Goal: Ask a question: Seek information or help from site administrators or community

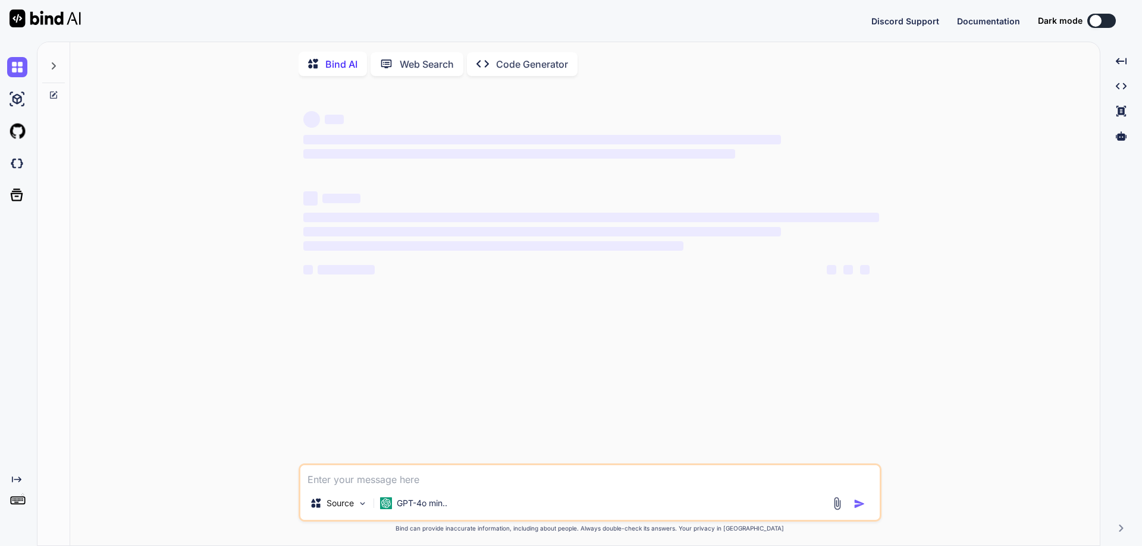
click at [176, 130] on div "‌ ‌ ‌ ‌ ‌ ‌ ‌ ‌ ‌ ‌ ‌ ‌ ‌ ‌ Source GPT-4o min.. Created with Bind Always check …" at bounding box center [590, 317] width 1020 height 462
type textarea "x"
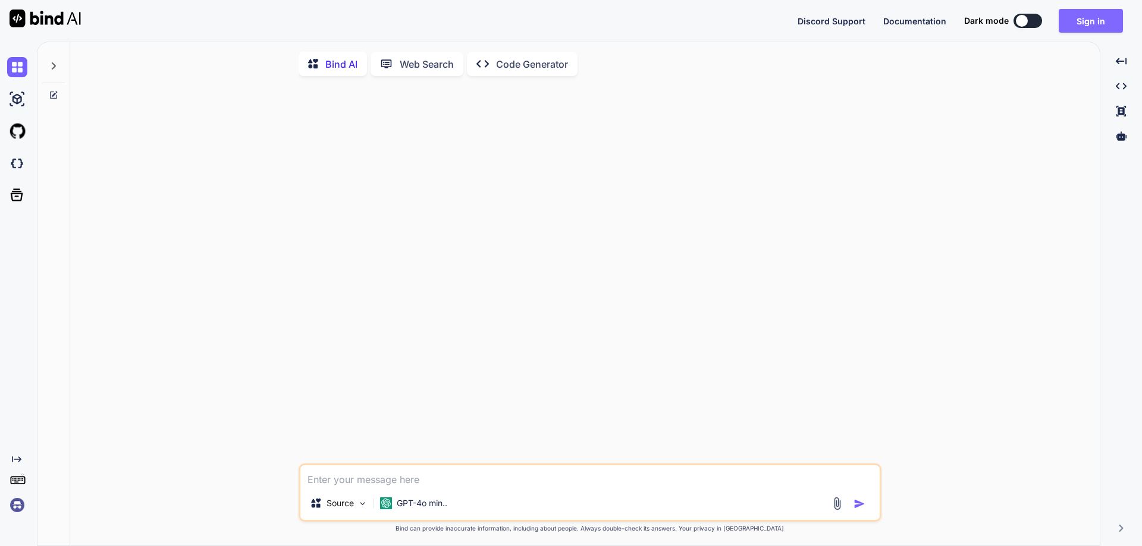
click at [1102, 21] on button "Sign in" at bounding box center [1090, 21] width 64 height 24
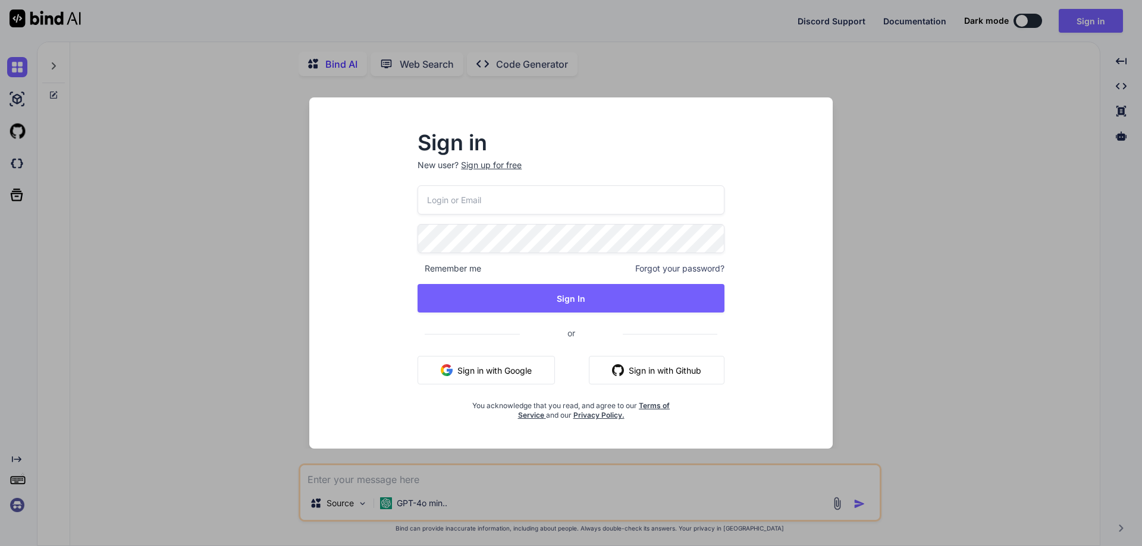
type input "akshanshbind@yopmail.com"
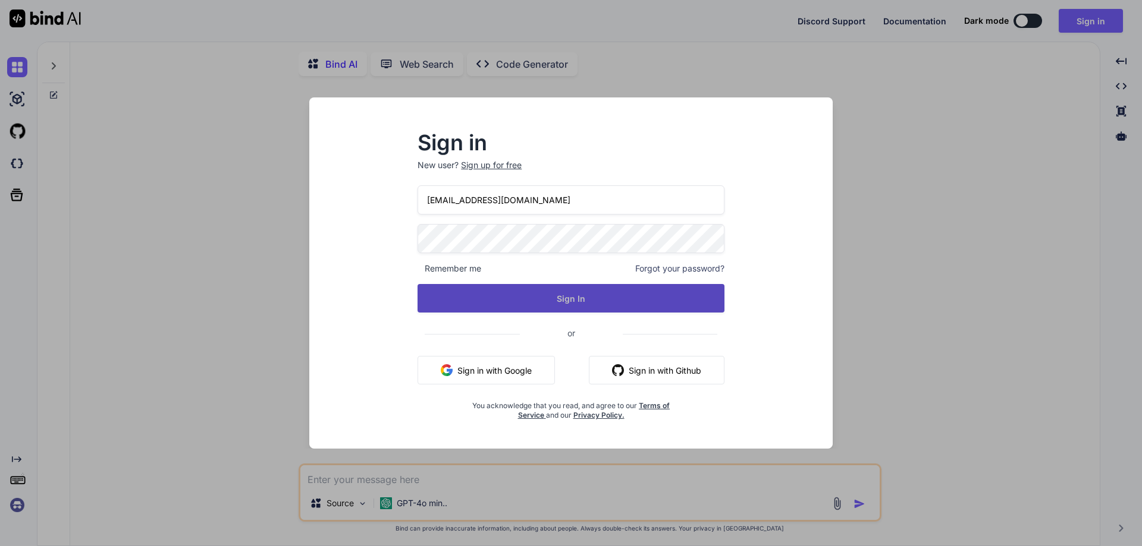
click at [514, 293] on button "Sign In" at bounding box center [570, 298] width 307 height 29
click at [557, 296] on button "Sign In" at bounding box center [570, 298] width 307 height 29
type textarea "x"
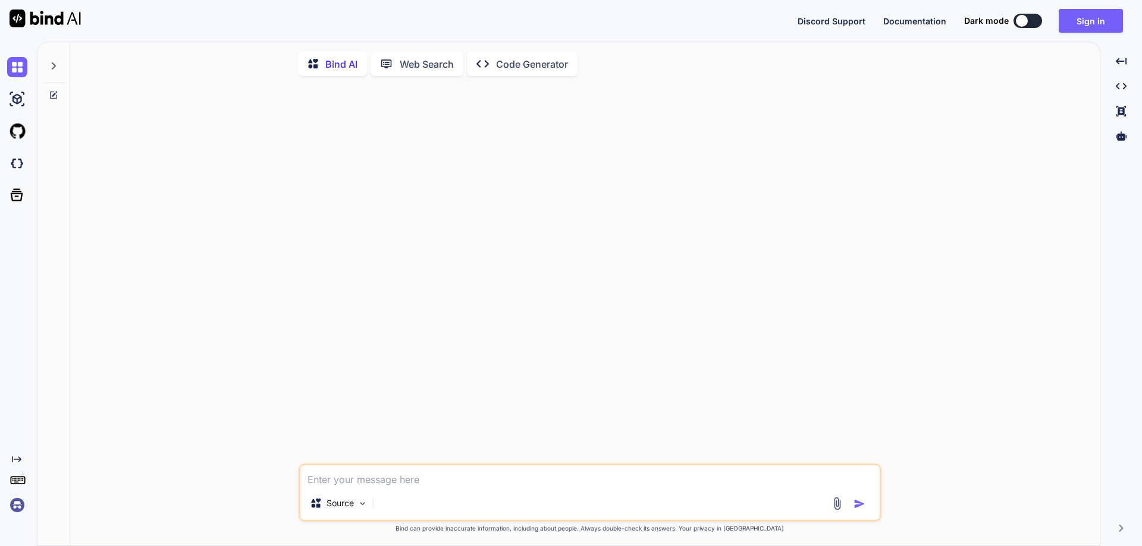
click at [392, 487] on textarea at bounding box center [589, 476] width 579 height 21
paste textarea "E-Learning Practice Lab Booking Details"
type textarea "E-Learning Practice Lab Booking Details"
type textarea "x"
paste textarea "• Worked on to merge updated code for the merchant portal with development team…"
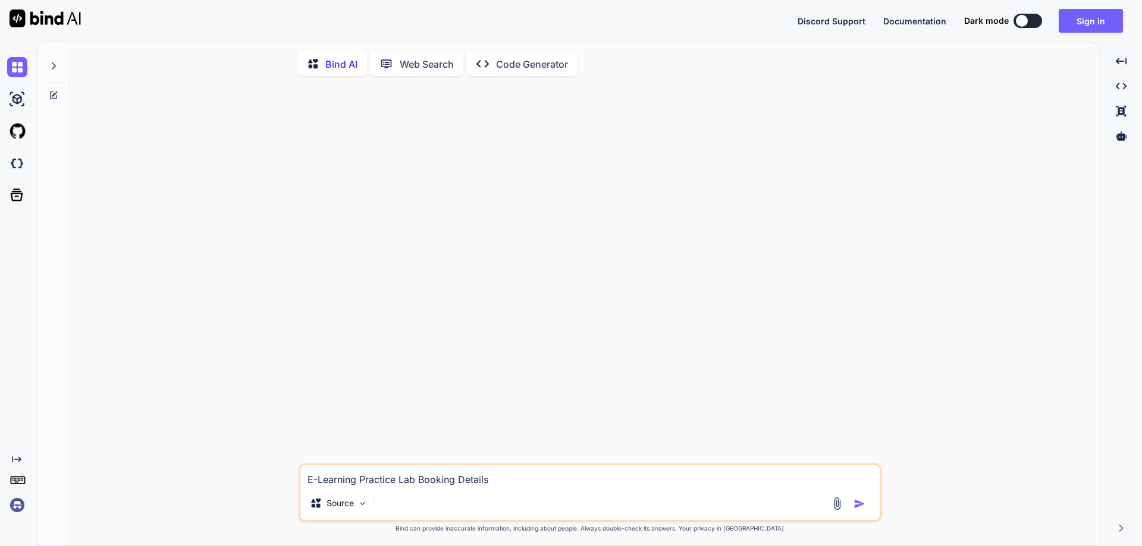
type textarea "• Worked on to merge updated code for the merchant portal with development team…"
type textarea "x"
type textarea "• Worked on to merge updated code for the merchant portal with development team…"
click at [857, 508] on img "button" at bounding box center [859, 504] width 12 height 12
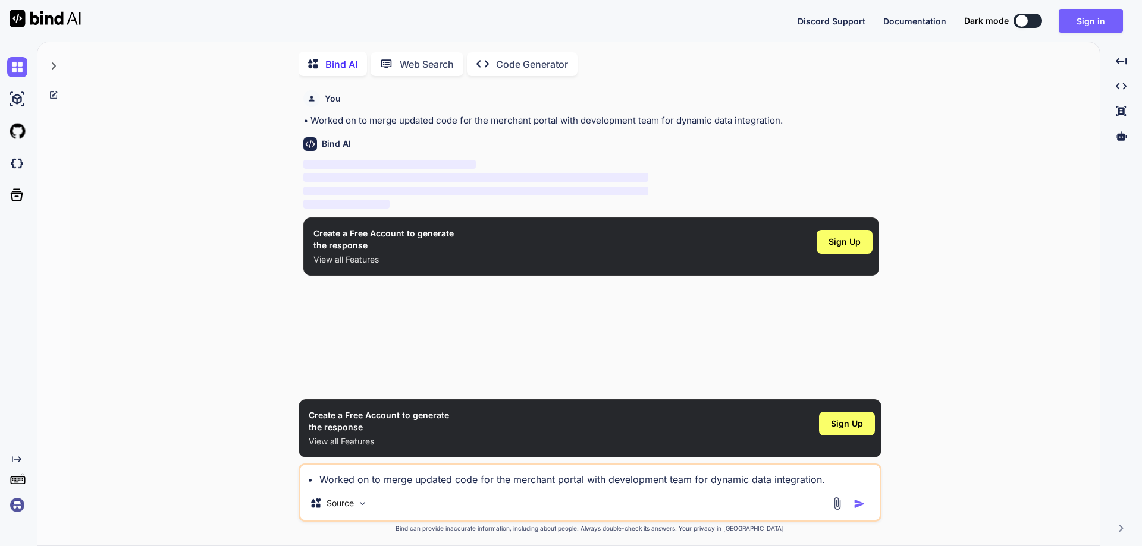
scroll to position [5, 0]
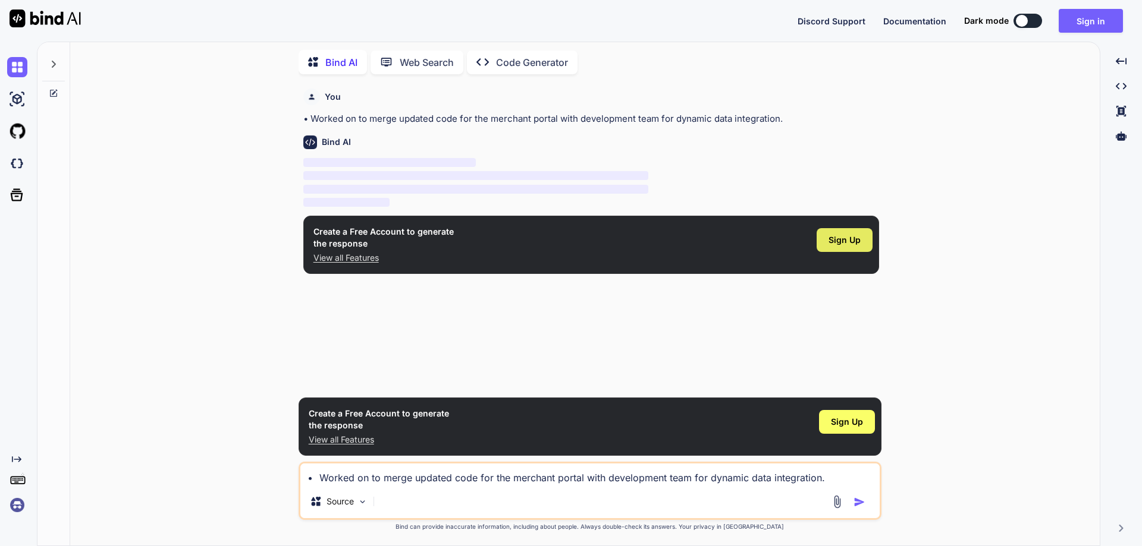
click at [857, 239] on span "Sign Up" at bounding box center [844, 240] width 32 height 12
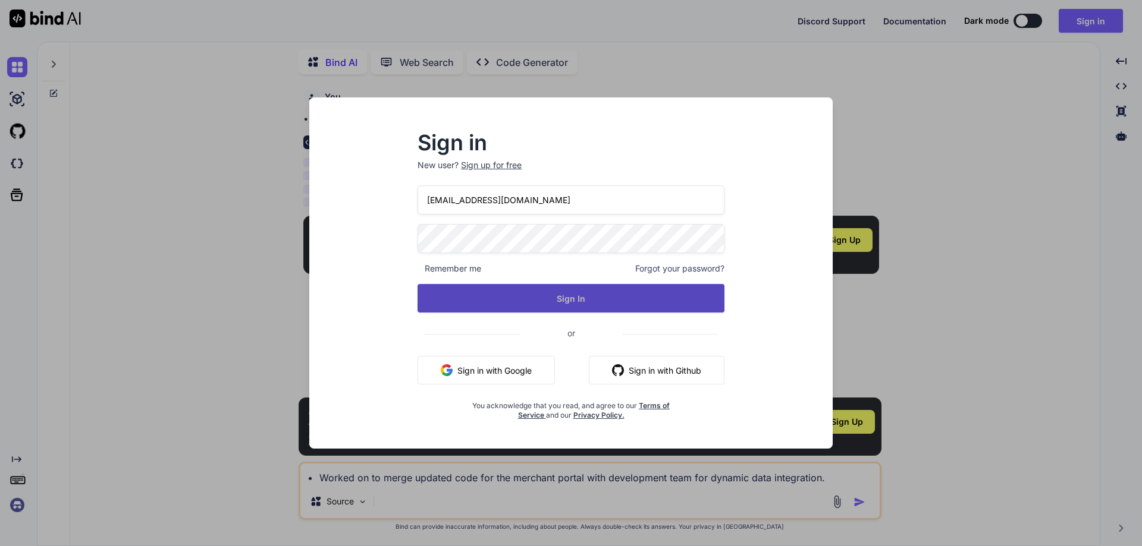
click at [527, 308] on button "Sign In" at bounding box center [570, 298] width 307 height 29
click at [555, 303] on button "Sign In" at bounding box center [570, 298] width 307 height 29
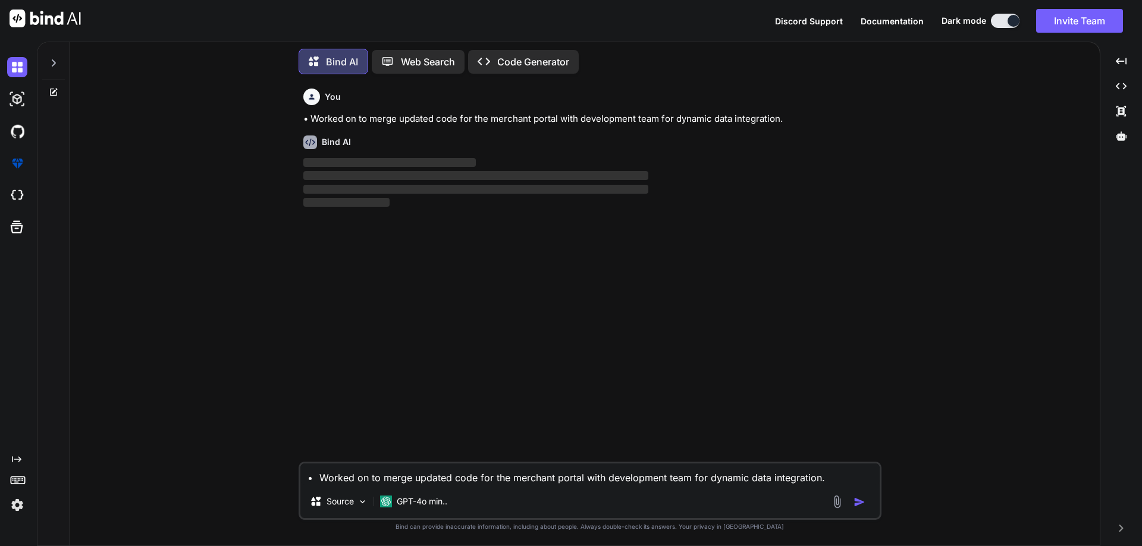
scroll to position [6, 0]
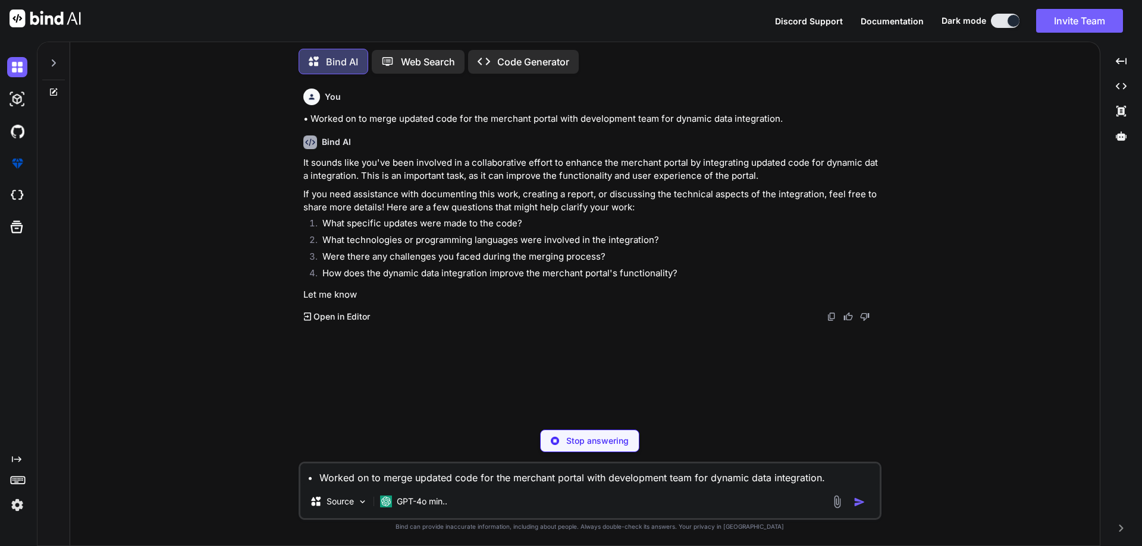
type textarea "x"
click at [486, 479] on textarea "• Worked on to merge updated code for the merchant portal with development team…" at bounding box center [589, 474] width 579 height 21
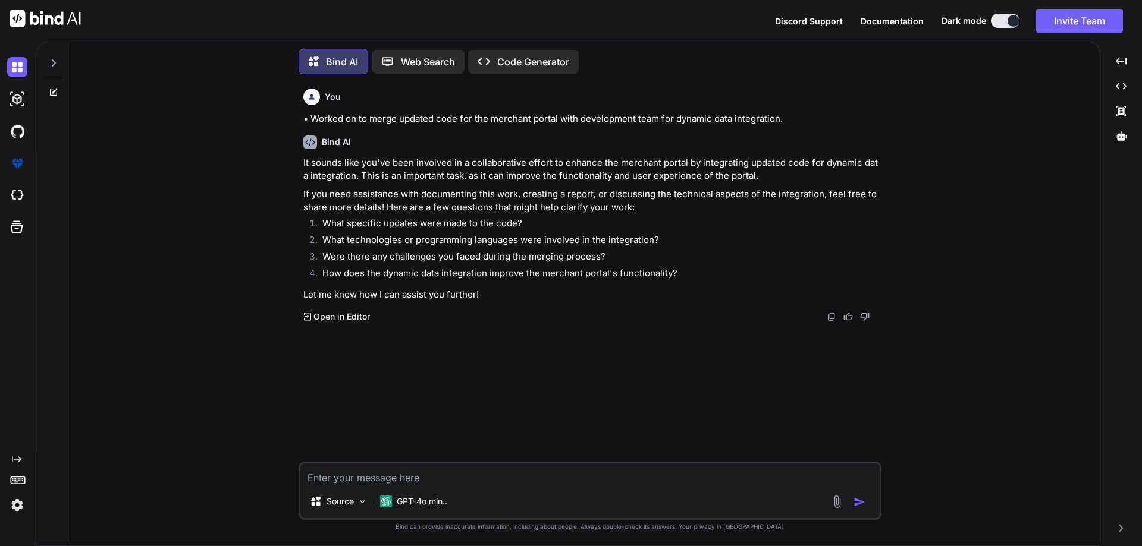
paste textarea "• Worked on to merge updated code for the merchant portal with development team…"
type textarea "• Worked on to merge updated code for the merchant portal with development team…"
type textarea "x"
type textarea "• Worked on to merge updated code for the merchant portal with development team…"
type textarea "x"
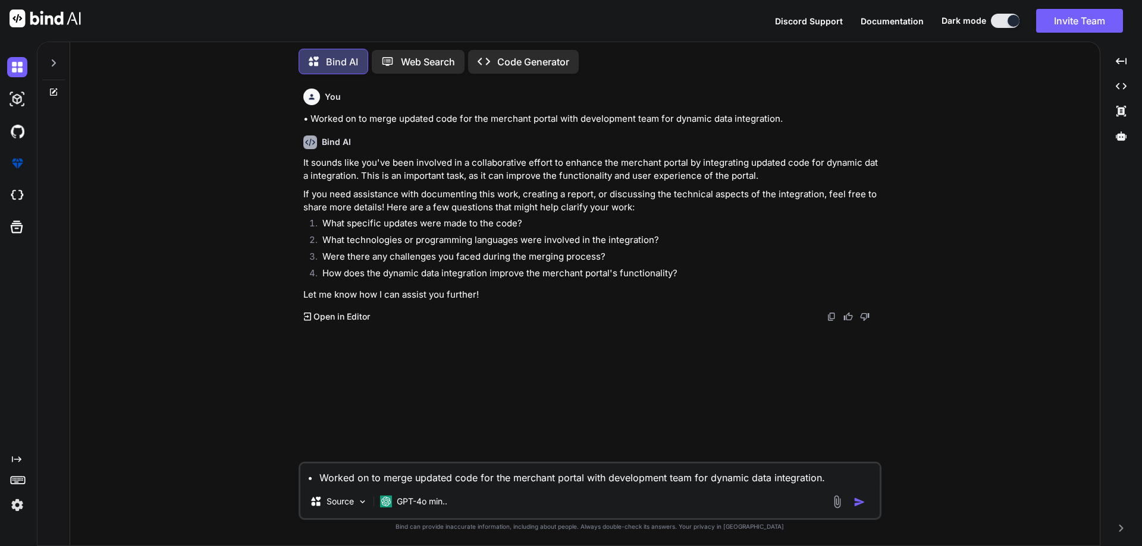
type textarea "• Worked on to merge updated code for the merchant portal with development team…"
type textarea "x"
type textarea "• Worked on to merge updated code for the merchant portal with development team…"
type textarea "x"
type textarea "• Worked on to merge updated code for the merchant portal with development team…"
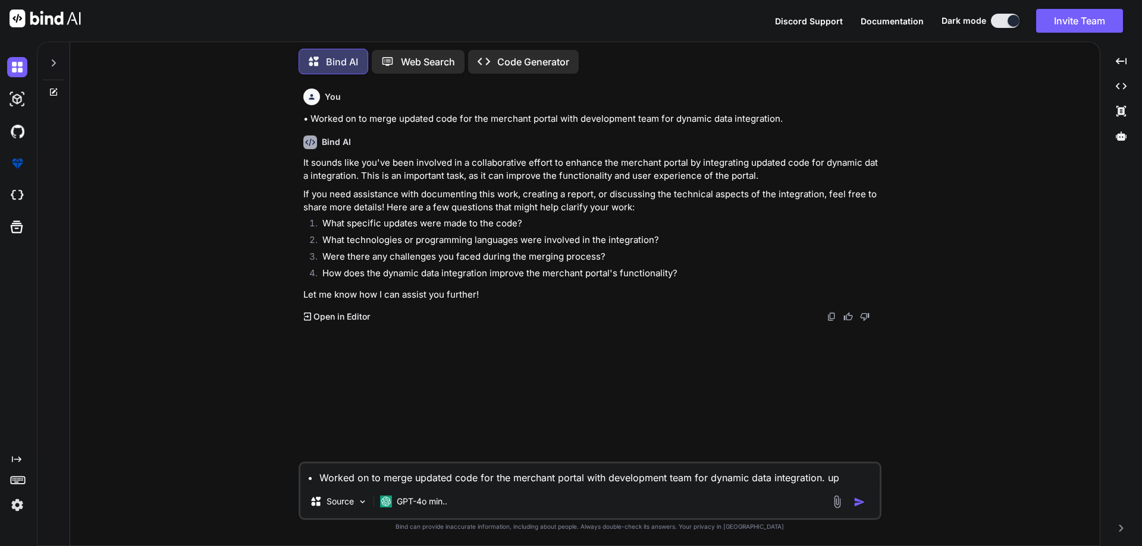
type textarea "x"
type textarea "• Worked on to merge updated code for the merchant portal with development team…"
type textarea "x"
type textarea "• Worked on to merge updated code for the merchant portal with development team…"
type textarea "x"
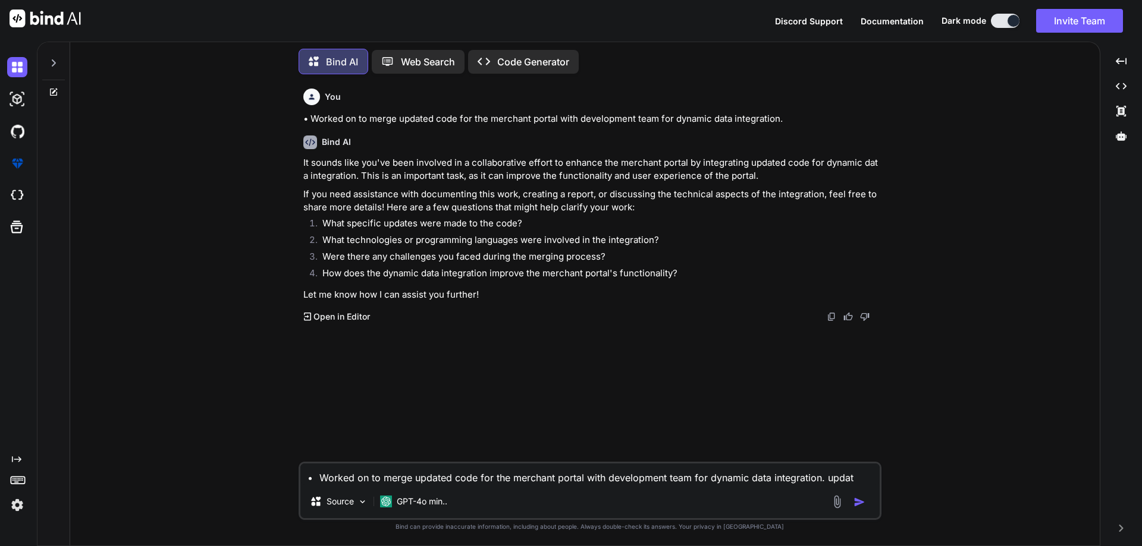
type textarea "• Worked on to merge updated code for the merchant portal with development team…"
type textarea "x"
type textarea "• Worked on to merge updated code for the merchant portal with development team…"
type textarea "x"
type textarea "• Worked on to merge updated code for the merchant portal with development team…"
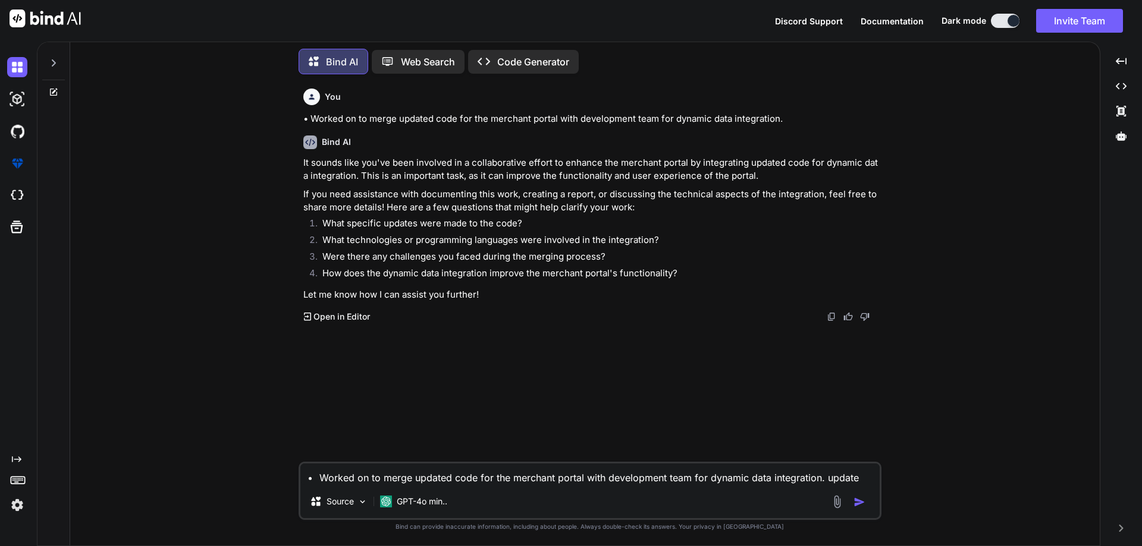
type textarea "x"
type textarea "• Worked on to merge updated code for the merchant portal with development team…"
type textarea "x"
type textarea "• Worked on to merge updated code for the merchant portal with development team…"
type textarea "x"
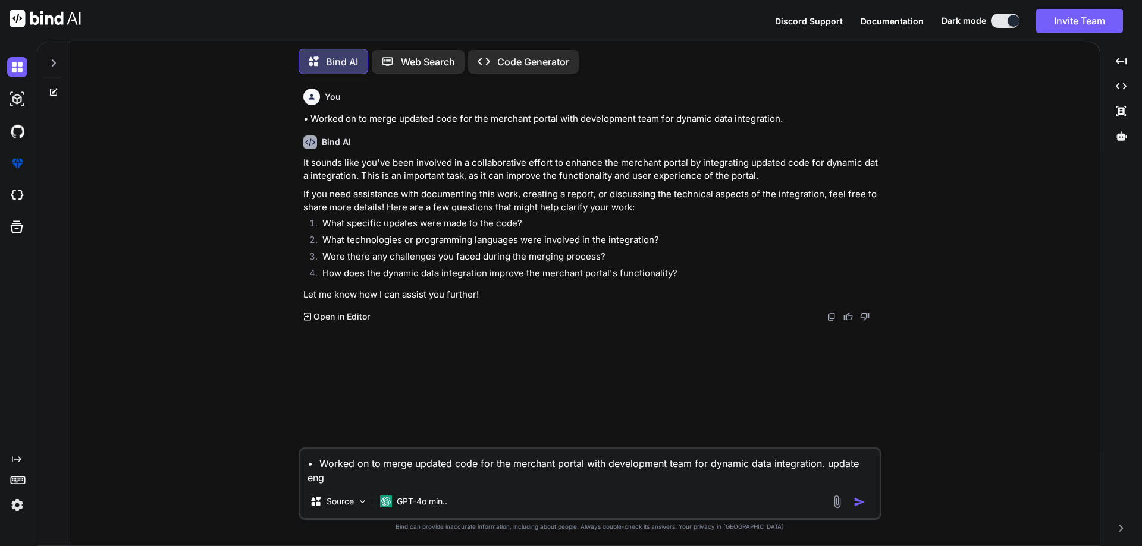
type textarea "• Worked on to merge updated code for the merchant portal with development team…"
type textarea "x"
type textarea "• Worked on to merge updated code for the merchant portal with development team…"
type textarea "x"
type textarea "• Worked on to merge updated code for the merchant portal with development team…"
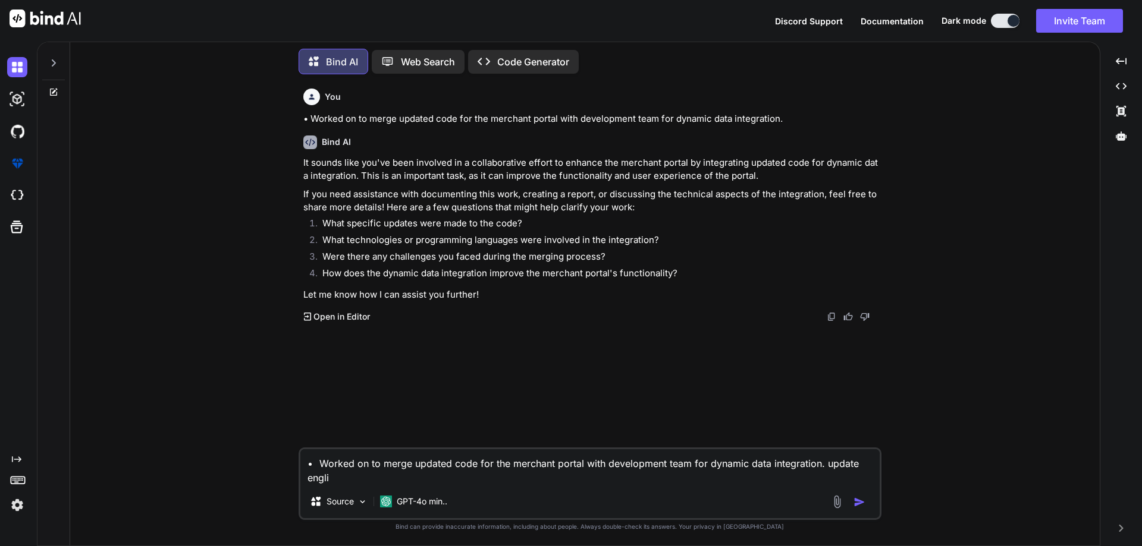
type textarea "x"
type textarea "• Worked on to merge updated code for the merchant portal with development team…"
type textarea "x"
type textarea "• Worked on to merge updated code for the merchant portal with development team…"
type textarea "x"
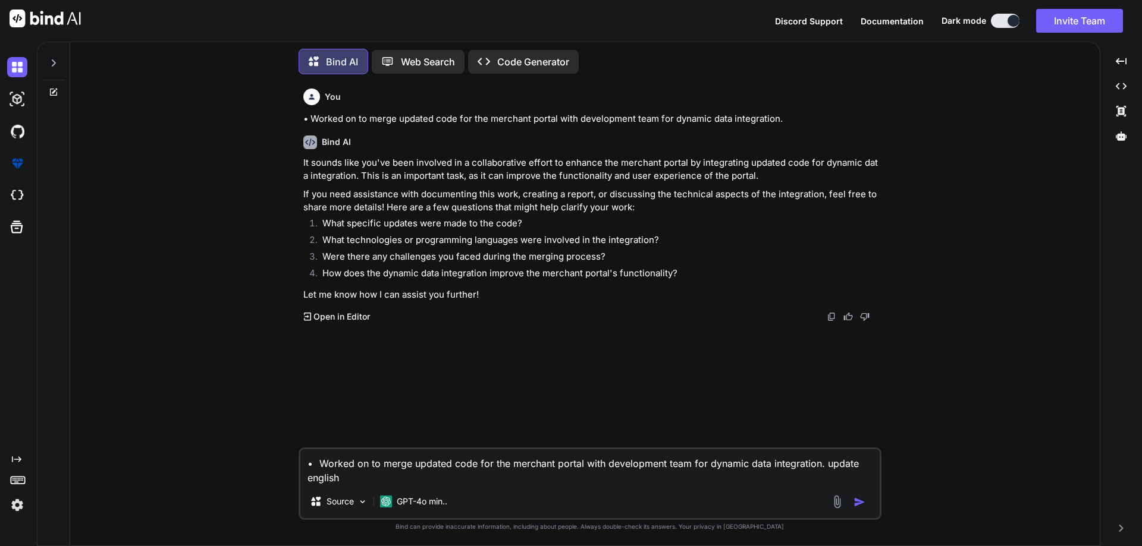
type textarea "• Worked on to merge updated code for the merchant portal with development team…"
type textarea "x"
type textarea "• Worked on to merge updated code for the merchant portal with development team…"
type textarea "x"
type textarea "• Worked on to merge updated code for the merchant portal with development team…"
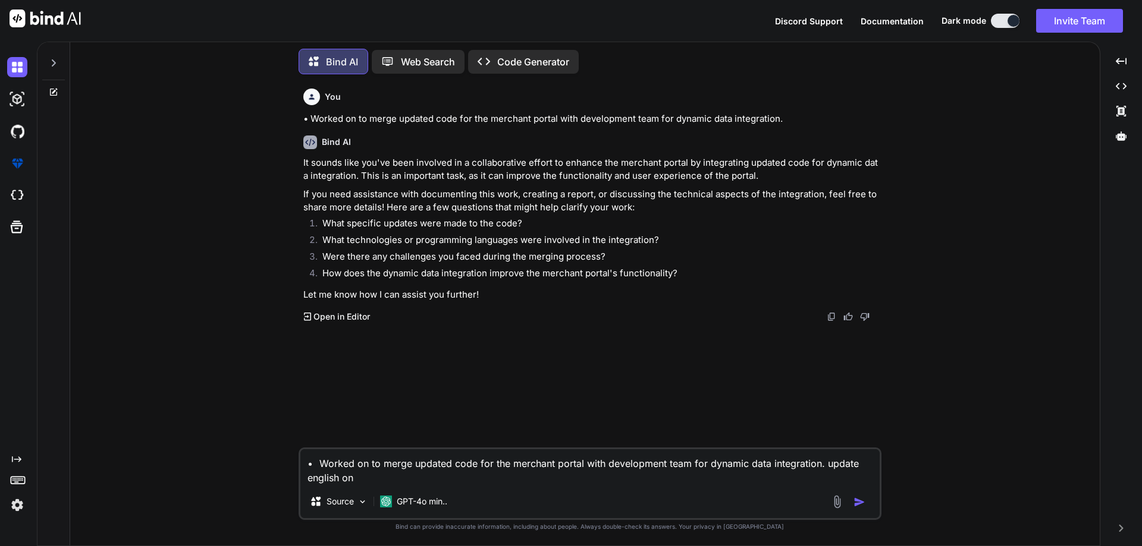
type textarea "x"
type textarea "• Worked on to merge updated code for the merchant portal with development team…"
type textarea "x"
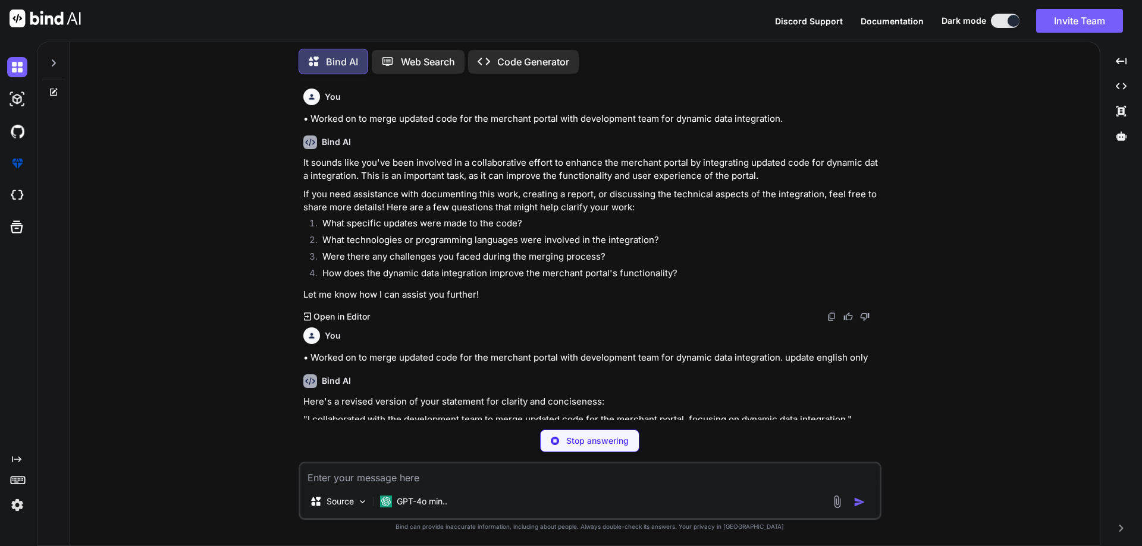
type textarea "x"
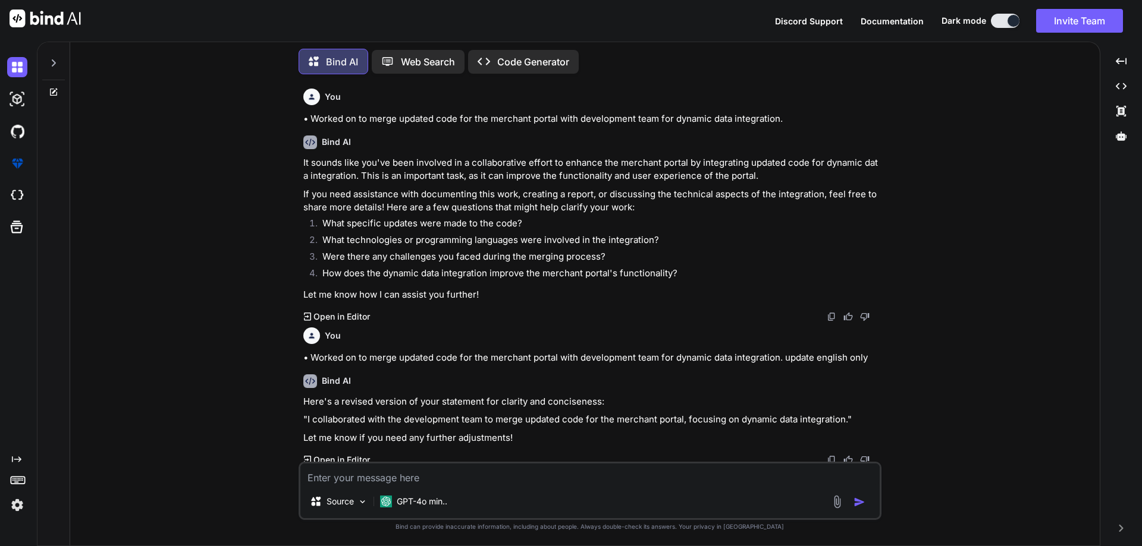
scroll to position [4, 0]
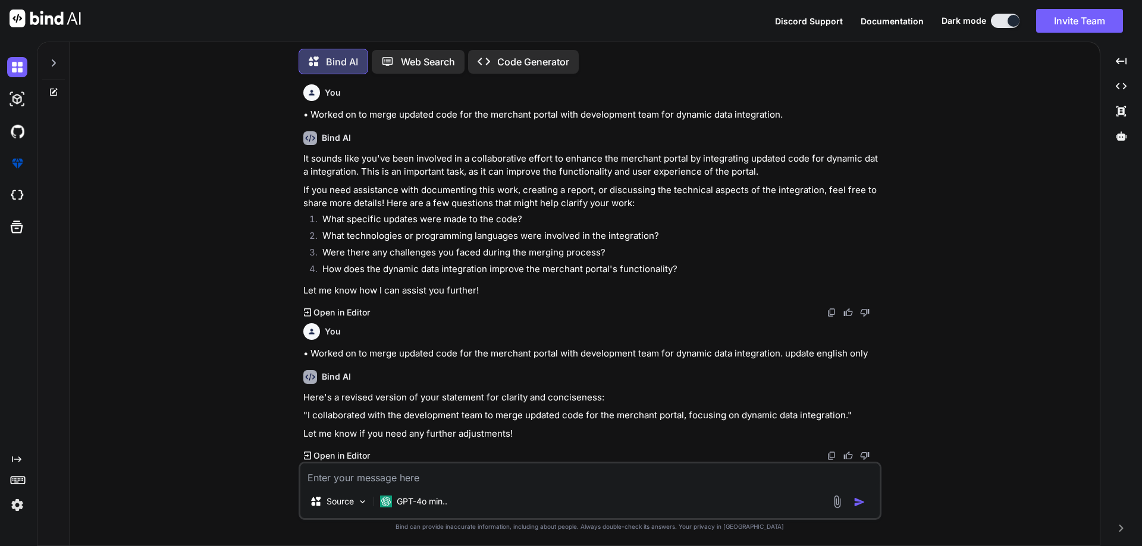
click at [666, 417] on p ""I collaborated with the development team to merge updated code for the merchan…" at bounding box center [591, 416] width 576 height 14
click at [697, 417] on p ""I collaborated with the development team to merge updated code for the merchan…" at bounding box center [591, 416] width 576 height 14
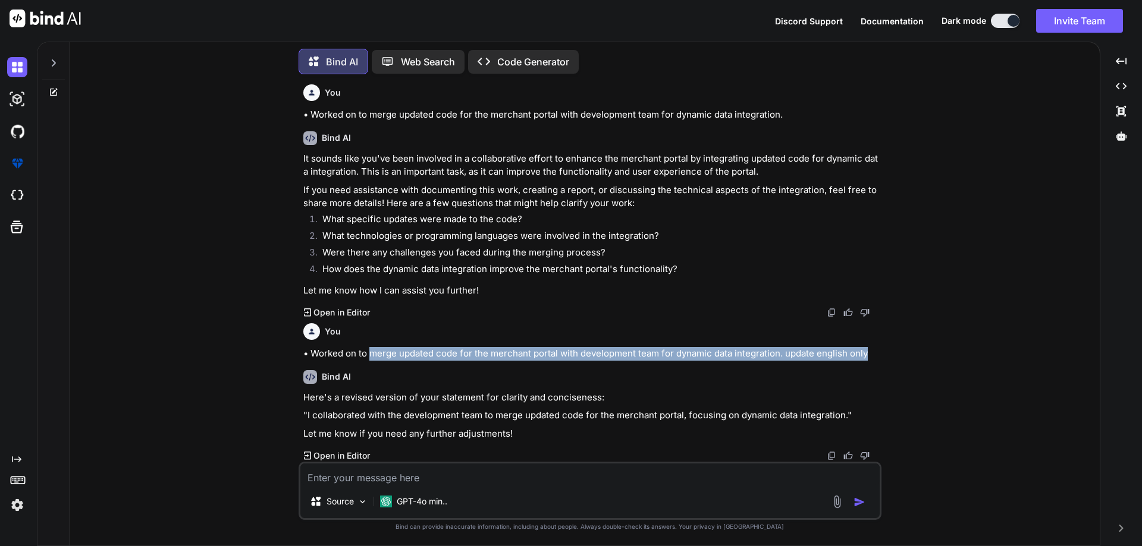
drag, startPoint x: 371, startPoint y: 355, endPoint x: 884, endPoint y: 350, distance: 513.1
click at [884, 350] on div "You • Worked on to merge updated code for the merchant portal with development …" at bounding box center [590, 315] width 1020 height 462
copy p "merge updated code for the merchant portal with development team for dynamic da…"
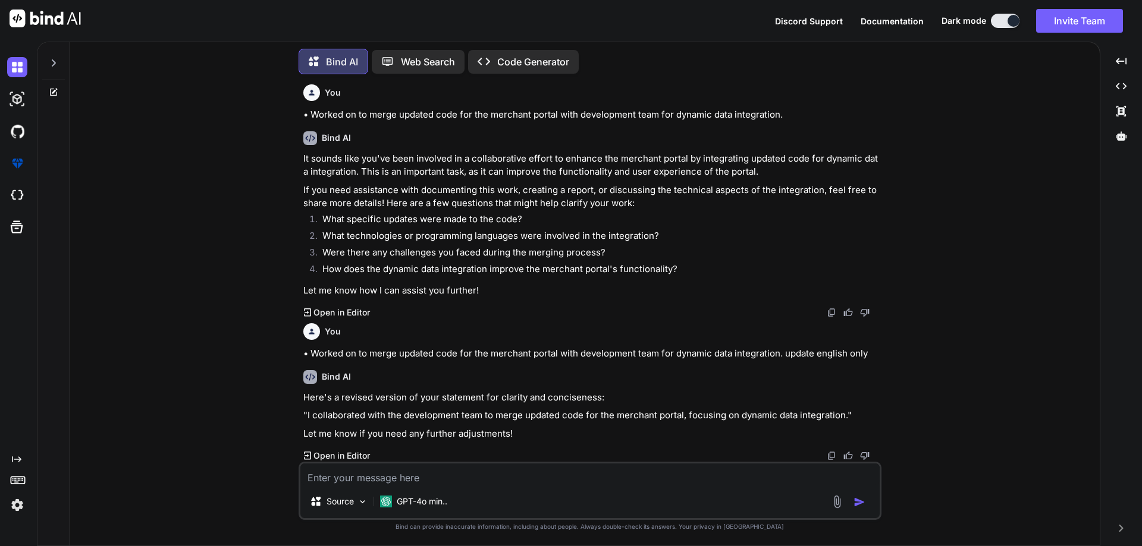
click at [489, 473] on textarea at bounding box center [589, 474] width 579 height 21
paste textarea "merge updated code for the merchant portal with development team for dynamic da…"
type textarea "merge updated code for the merchant portal with development team for dynamic da…"
type textarea "x"
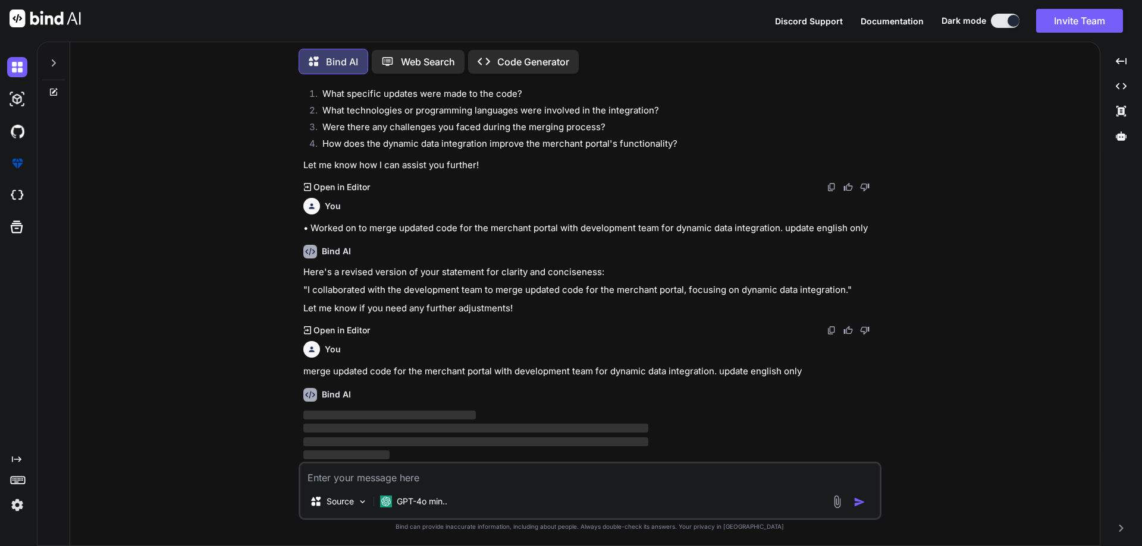
scroll to position [130, 0]
click at [54, 90] on icon at bounding box center [54, 90] width 5 height 5
type textarea "x"
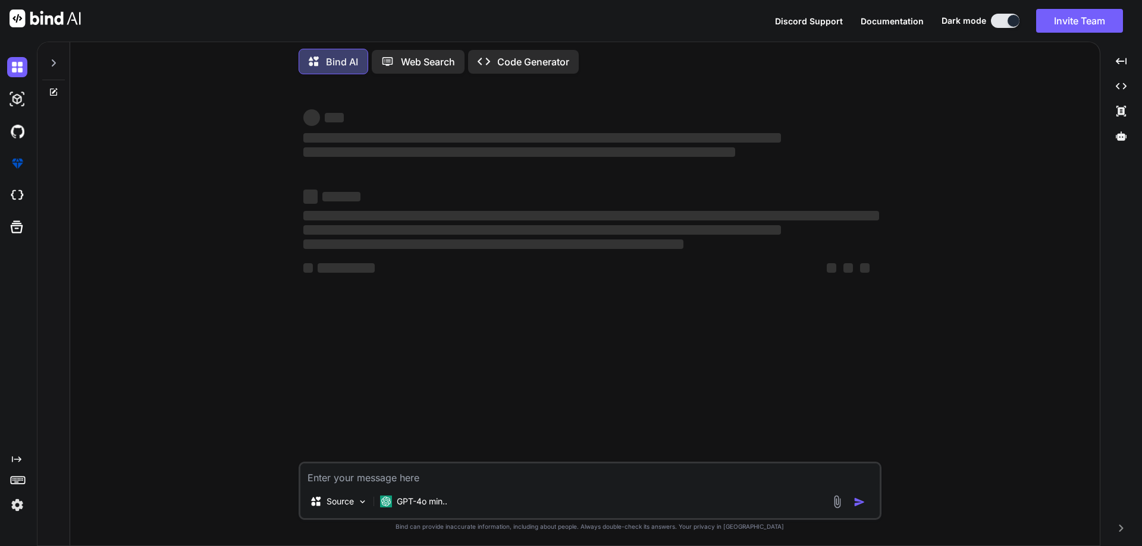
click at [450, 476] on textarea at bounding box center [589, 474] width 579 height 21
